Goal: Task Accomplishment & Management: Manage account settings

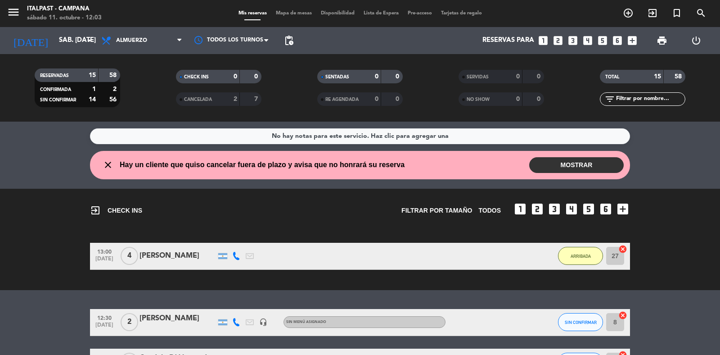
click at [548, 165] on button "MOSTRAR" at bounding box center [576, 165] width 94 height 16
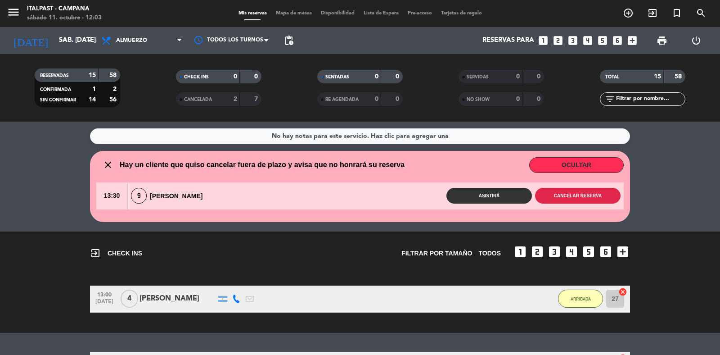
click at [561, 196] on button "Cancelar reserva" at bounding box center [577, 196] width 85 height 16
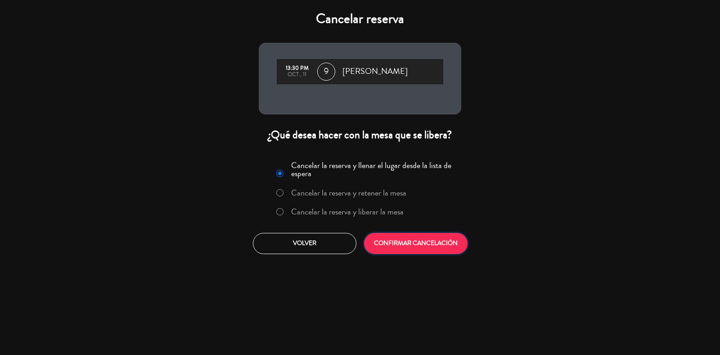
click at [448, 245] on button "CONFIRMAR CANCELACIÓN" at bounding box center [415, 243] width 103 height 21
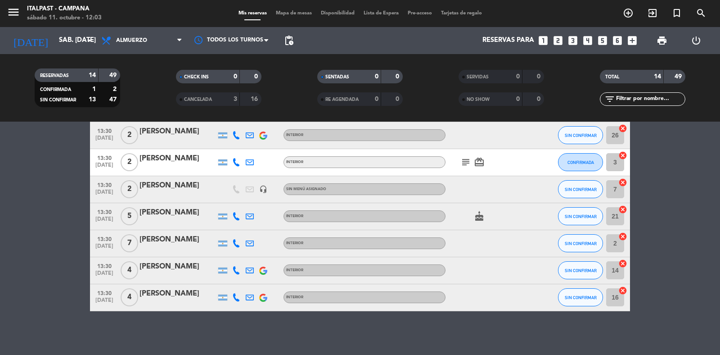
scroll to position [55, 0]
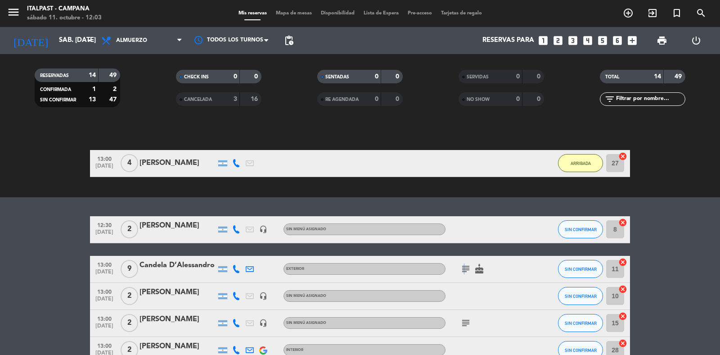
click at [462, 269] on icon "subject" at bounding box center [465, 268] width 11 height 11
click at [466, 268] on icon "subject" at bounding box center [465, 268] width 11 height 11
click at [286, 14] on span "Mapa de mesas" at bounding box center [293, 13] width 45 height 5
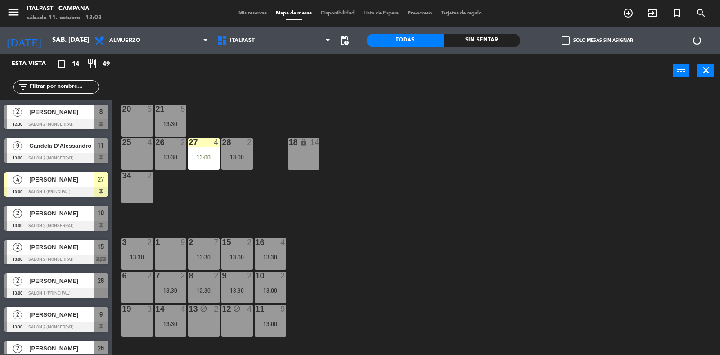
click at [327, 14] on span "Disponibilidad" at bounding box center [337, 13] width 43 height 5
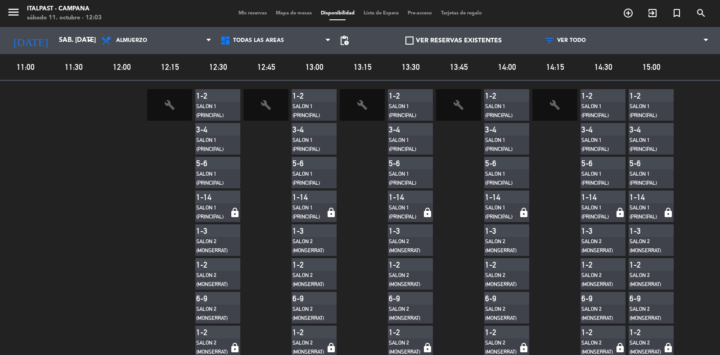
click at [286, 14] on span "Mapa de mesas" at bounding box center [293, 13] width 45 height 5
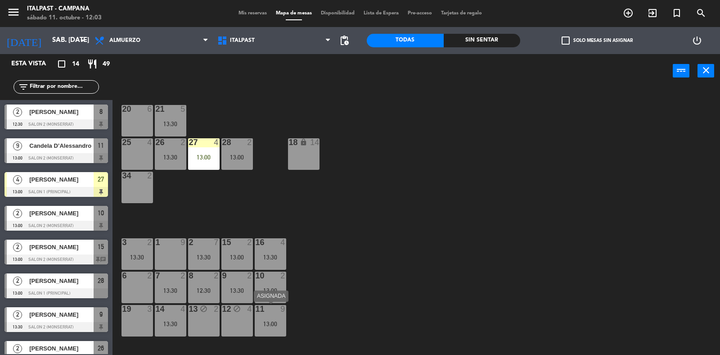
click at [270, 313] on div "11 9" at bounding box center [270, 309] width 31 height 9
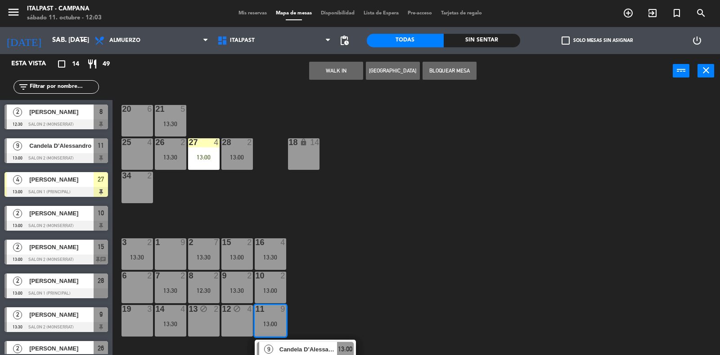
scroll to position [112, 0]
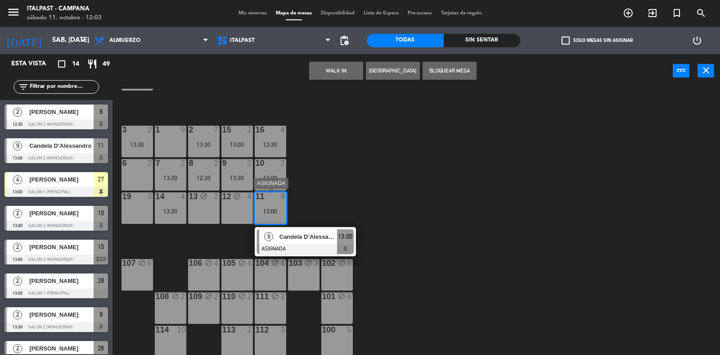
click at [267, 202] on div "11 9 13:00" at bounding box center [270, 207] width 31 height 31
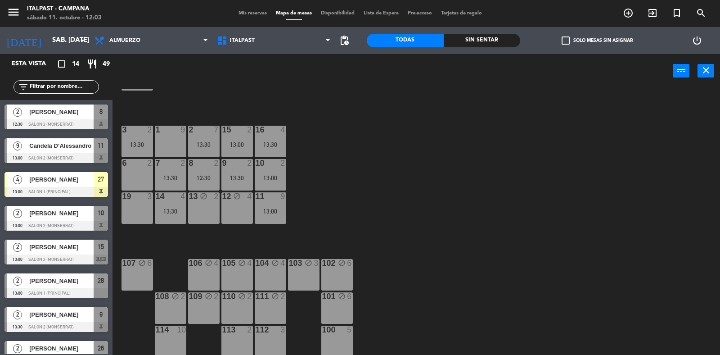
click at [243, 14] on span "Mis reservas" at bounding box center [252, 13] width 37 height 5
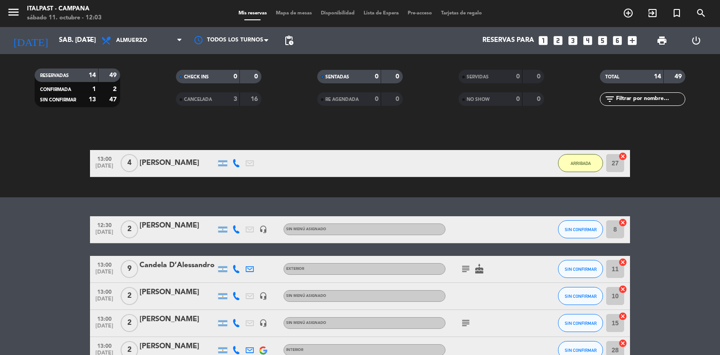
scroll to position [111, 0]
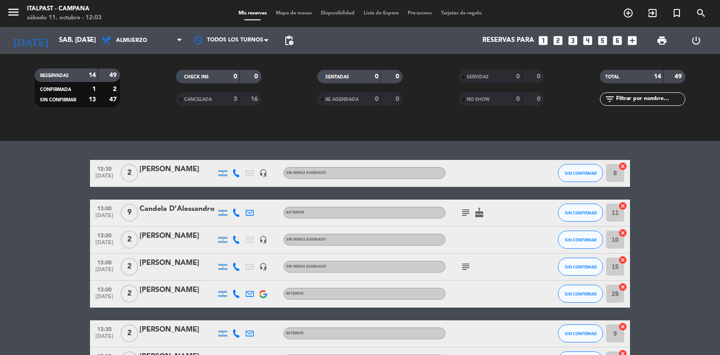
click at [233, 212] on icon at bounding box center [236, 212] width 8 height 8
click at [176, 205] on div "Candela D’Alessandro" at bounding box center [177, 209] width 76 height 12
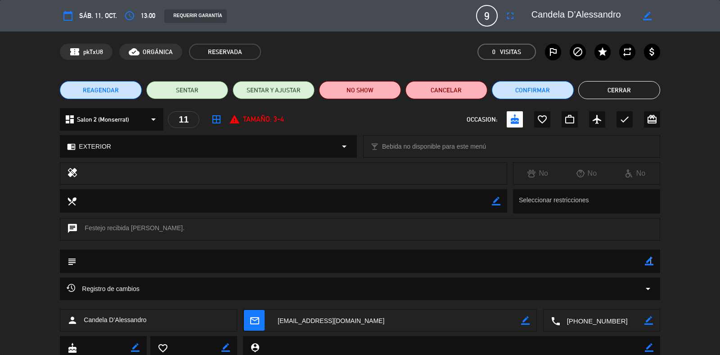
click at [650, 260] on icon "border_color" at bounding box center [649, 260] width 9 height 9
type textarea "confirmada"
click at [646, 262] on icon at bounding box center [649, 260] width 9 height 9
click at [599, 90] on button "Cerrar" at bounding box center [619, 90] width 82 height 18
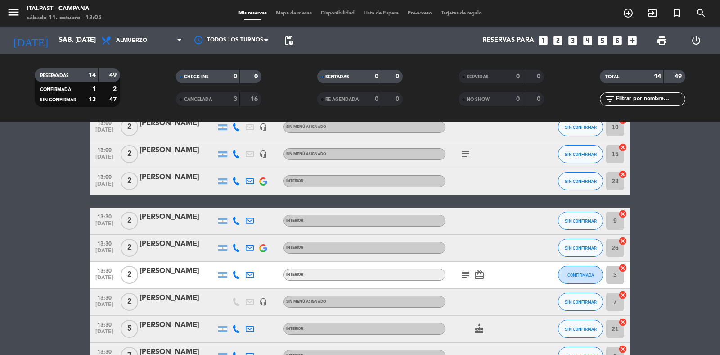
scroll to position [280, 0]
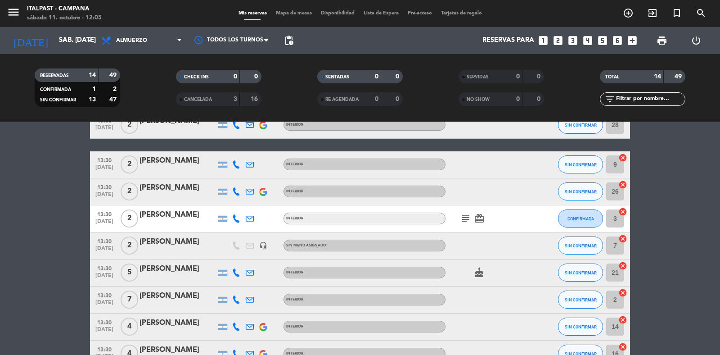
click at [234, 299] on icon at bounding box center [236, 299] width 8 height 8
click at [574, 301] on span "SIN CONFIRMAR" at bounding box center [581, 299] width 32 height 5
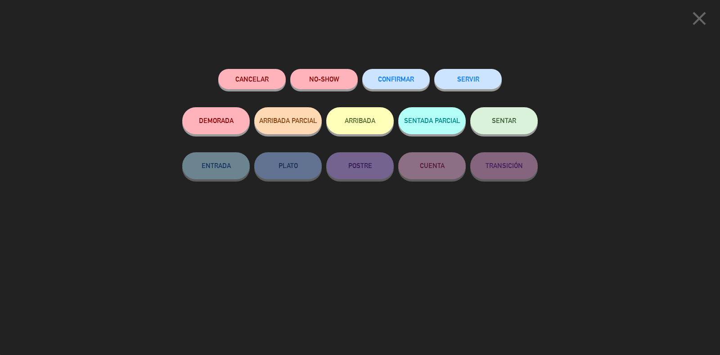
click at [259, 77] on button "Cancelar" at bounding box center [251, 79] width 67 height 20
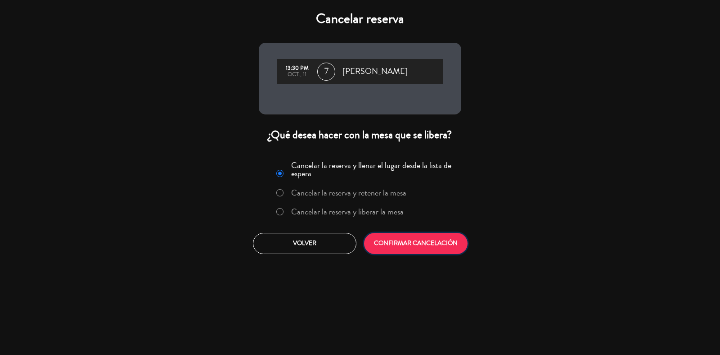
click at [390, 242] on button "CONFIRMAR CANCELACIÓN" at bounding box center [415, 243] width 103 height 21
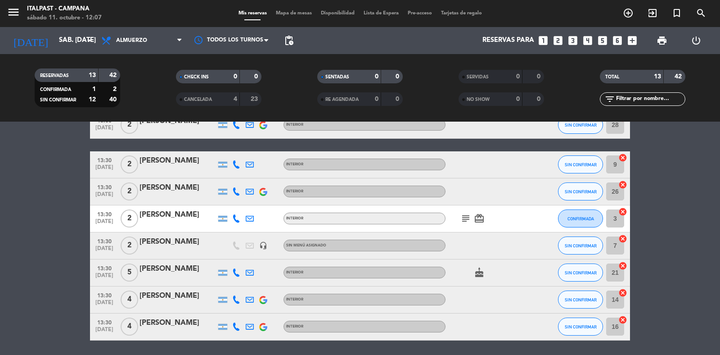
click at [235, 273] on icon at bounding box center [236, 272] width 8 height 8
click at [465, 217] on icon "subject" at bounding box center [465, 218] width 11 height 11
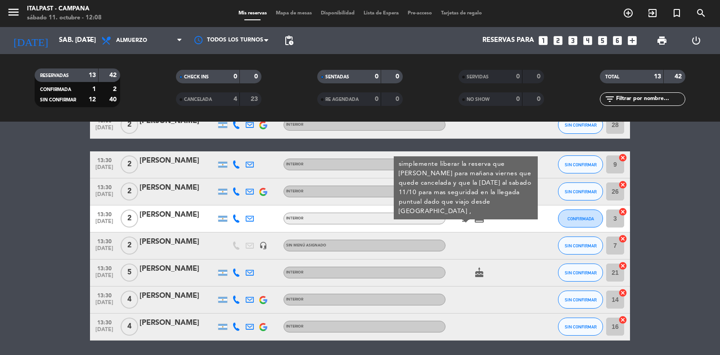
click at [465, 217] on icon "subject" at bounding box center [465, 218] width 11 height 11
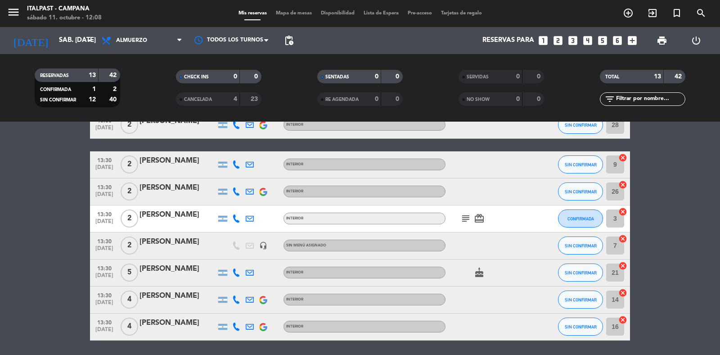
scroll to position [111, 0]
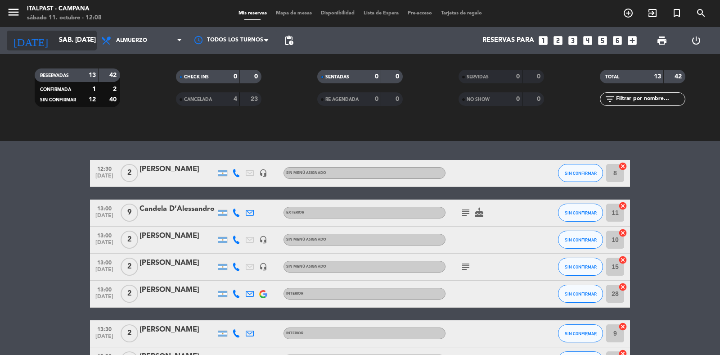
click at [54, 34] on input "sáb. [DATE]" at bounding box center [97, 40] width 87 height 17
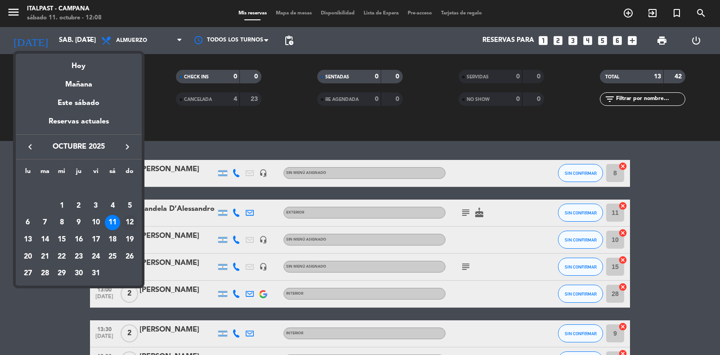
click at [130, 220] on div "12" at bounding box center [129, 222] width 15 height 15
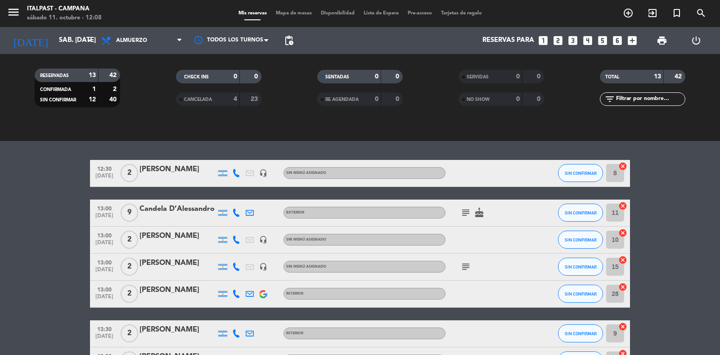
type input "dom. [DATE]"
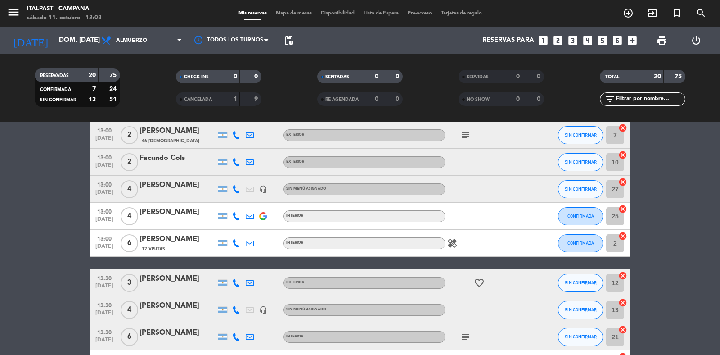
scroll to position [397, 0]
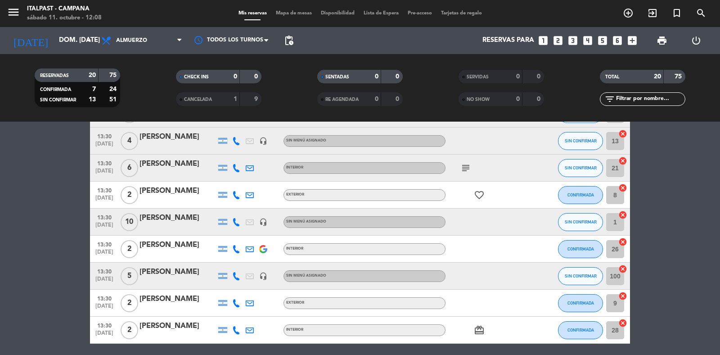
click at [237, 220] on icon at bounding box center [236, 222] width 8 height 8
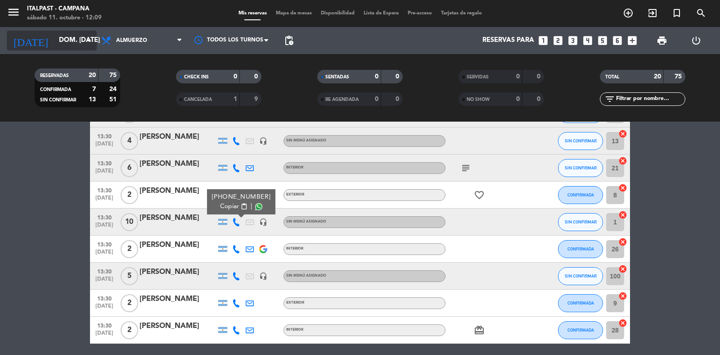
click at [61, 40] on input "dom. [DATE]" at bounding box center [97, 40] width 87 height 17
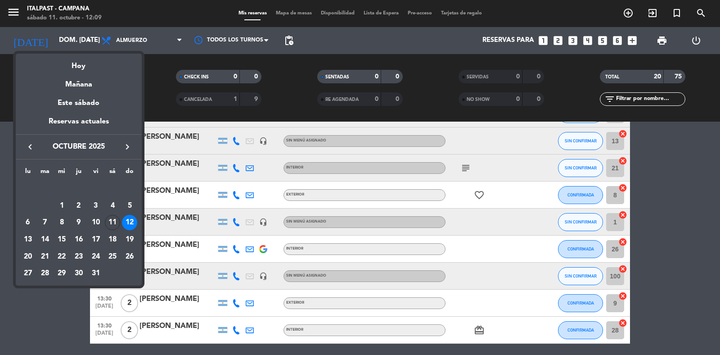
click at [156, 74] on div at bounding box center [360, 177] width 720 height 355
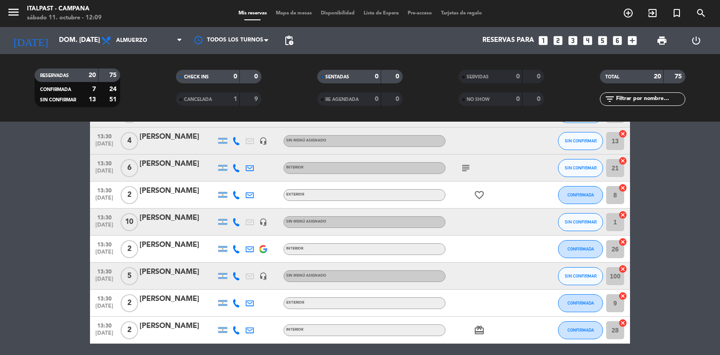
click at [296, 12] on span "Mapa de mesas" at bounding box center [293, 13] width 45 height 5
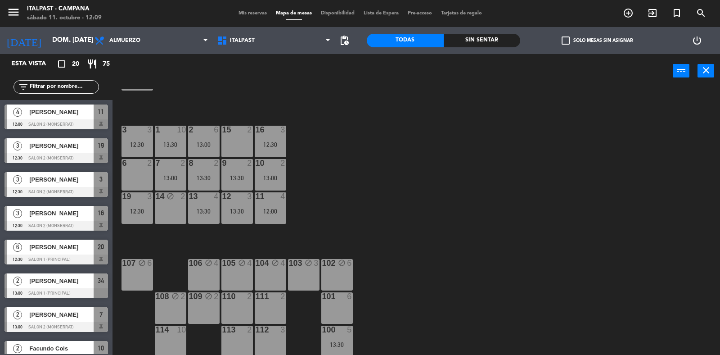
scroll to position [113, 0]
click at [139, 172] on div "6 2" at bounding box center [136, 173] width 31 height 31
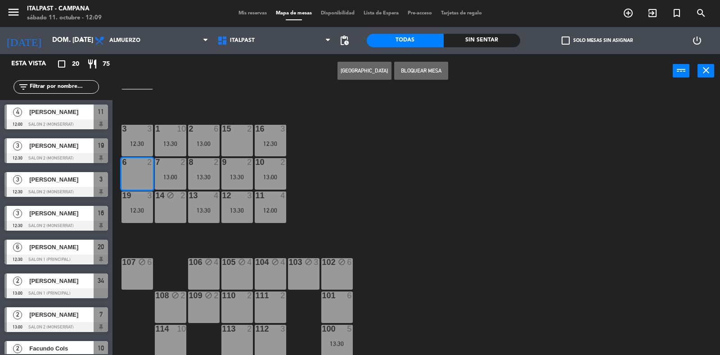
click at [367, 70] on button "[GEOGRAPHIC_DATA]" at bounding box center [364, 71] width 54 height 18
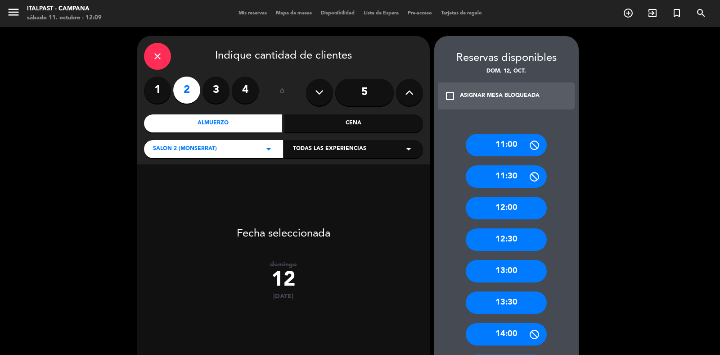
click at [512, 242] on div "12:30" at bounding box center [506, 239] width 81 height 22
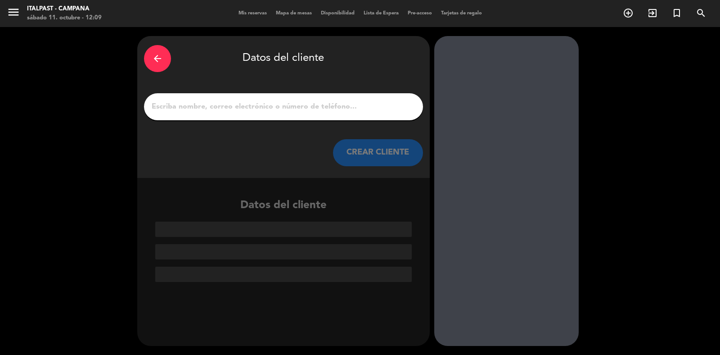
click at [160, 109] on input "1" at bounding box center [283, 106] width 265 height 13
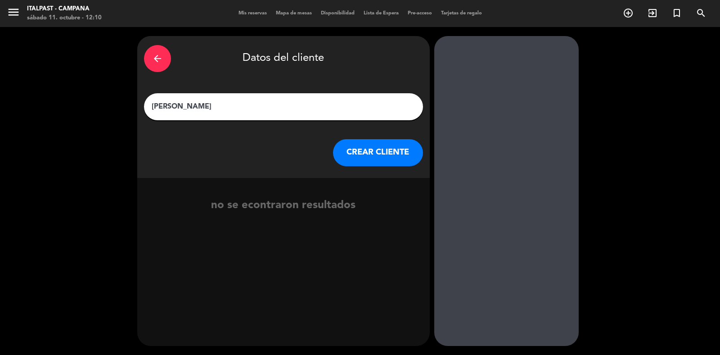
type input "[PERSON_NAME]"
click at [381, 150] on button "CREAR CLIENTE" at bounding box center [378, 152] width 90 height 27
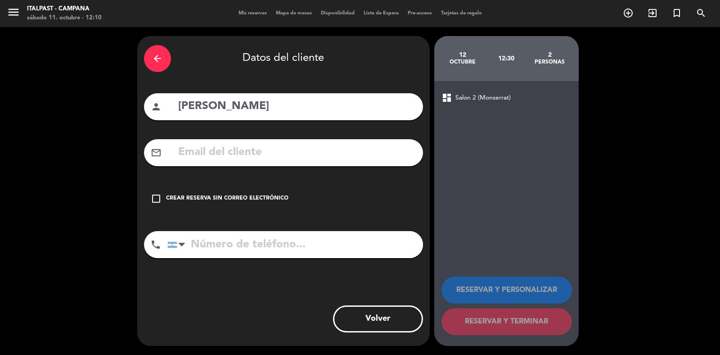
click at [156, 195] on icon "check_box_outline_blank" at bounding box center [156, 198] width 11 height 11
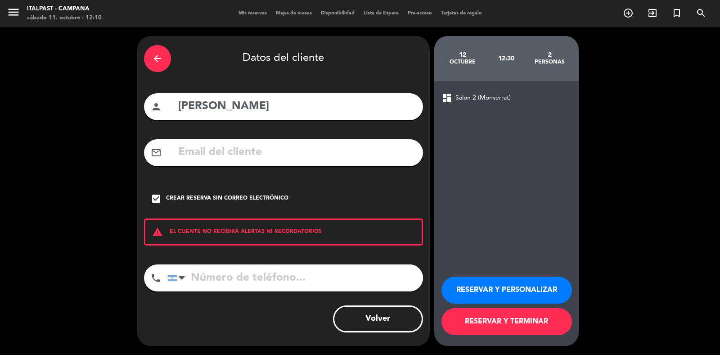
click at [190, 277] on input "tel" at bounding box center [295, 277] width 256 height 27
type input "3412711812"
click at [458, 324] on button "RESERVAR Y TERMINAR" at bounding box center [506, 321] width 130 height 27
